Goal: Check status

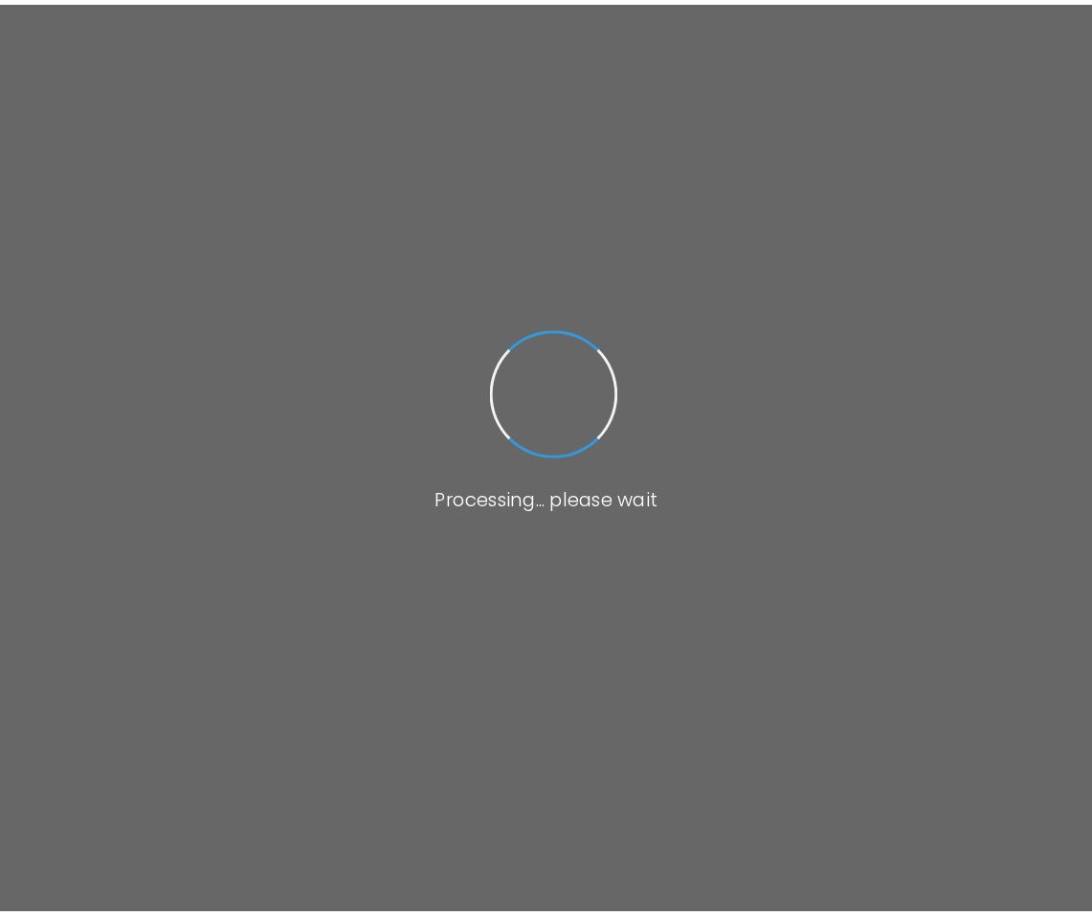
scroll to position [3, 0]
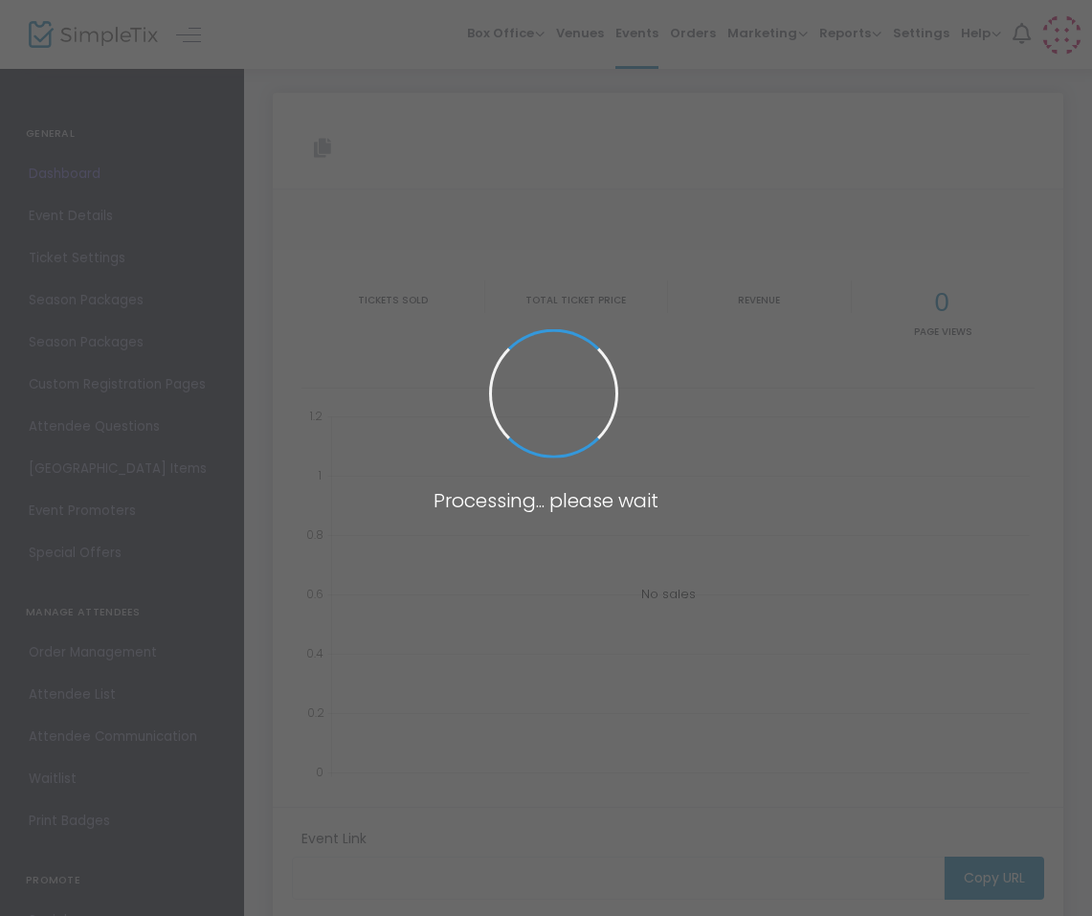
type input "[URL][DOMAIN_NAME]"
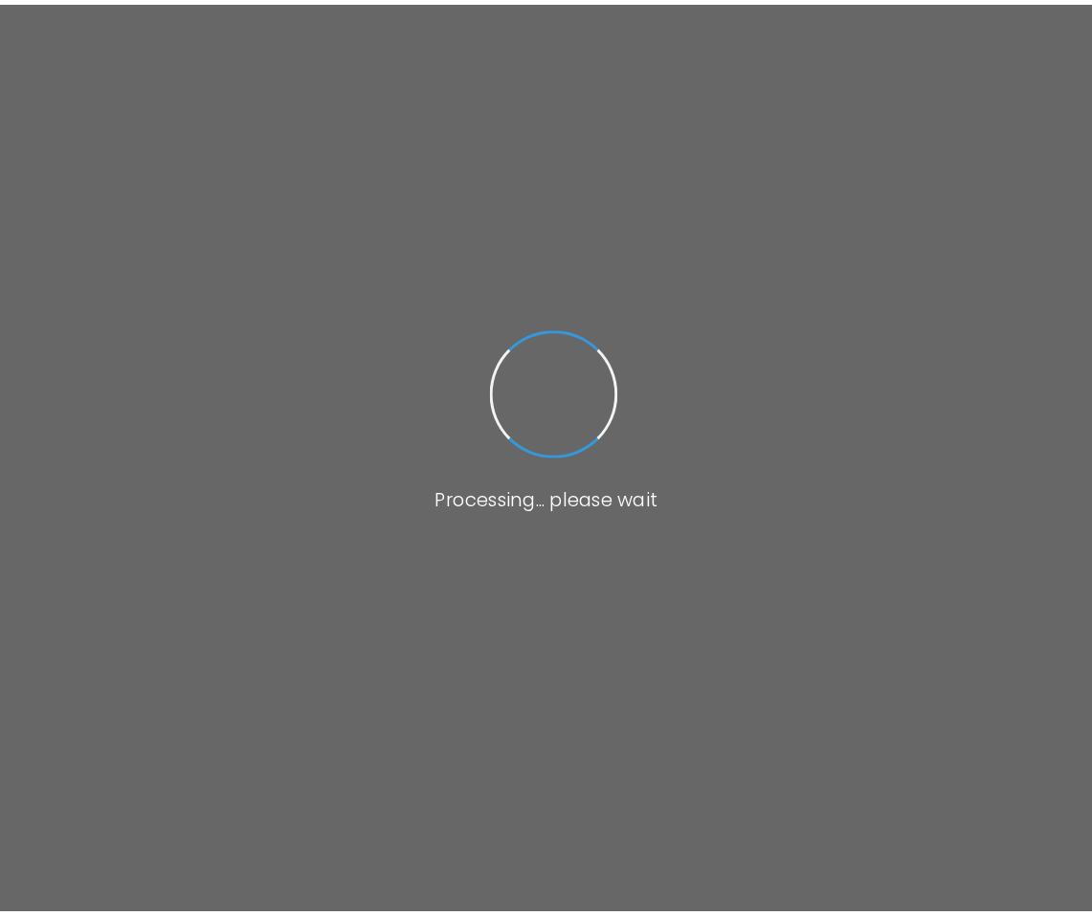
scroll to position [3, 0]
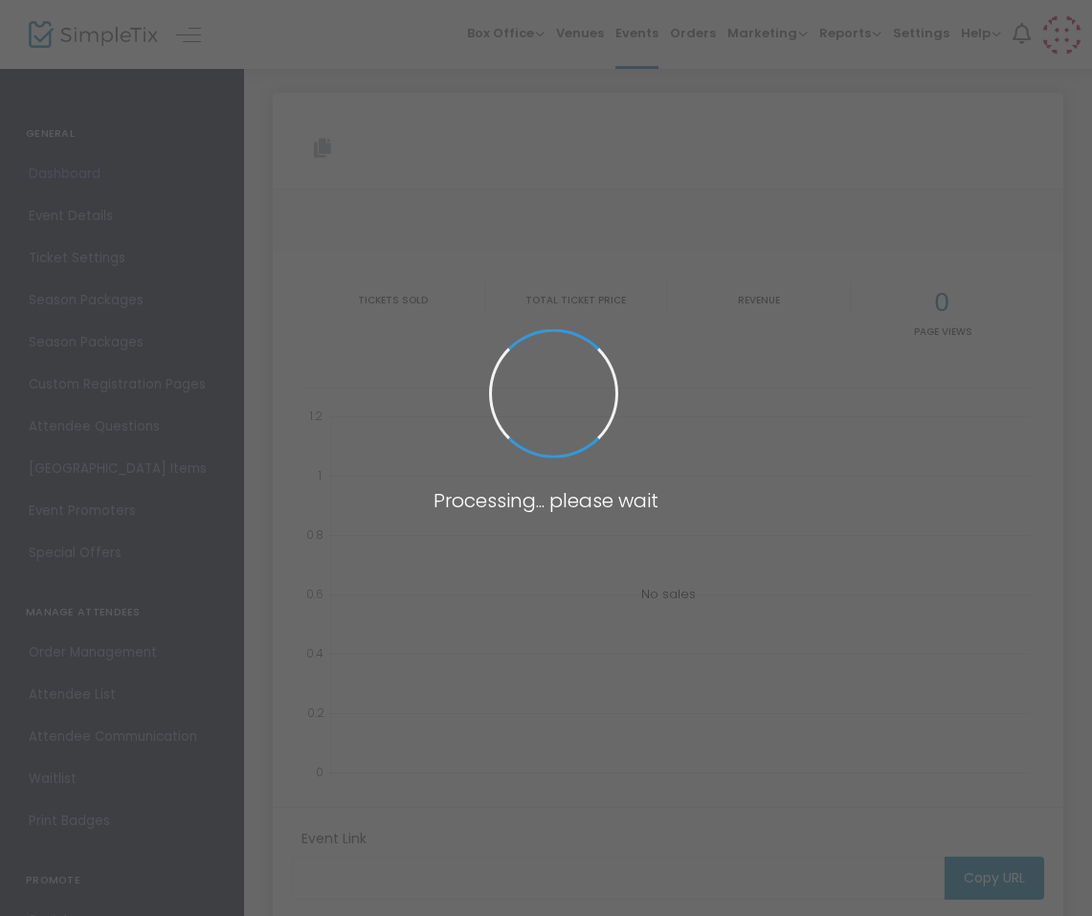
type input "[URL][DOMAIN_NAME]"
